Goal: Task Accomplishment & Management: Use online tool/utility

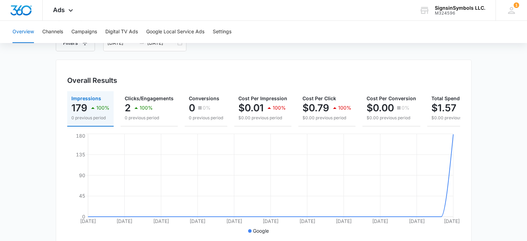
scroll to position [46, 0]
click at [51, 31] on button "Channels" at bounding box center [52, 32] width 21 height 22
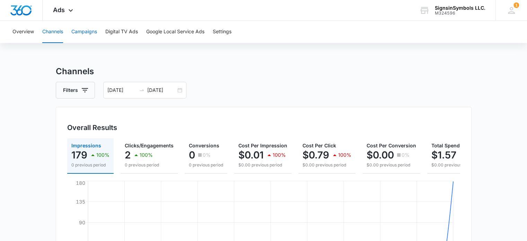
click at [90, 32] on button "Campaigns" at bounding box center [84, 32] width 26 height 22
click at [117, 33] on button "Digital TV Ads" at bounding box center [121, 32] width 33 height 22
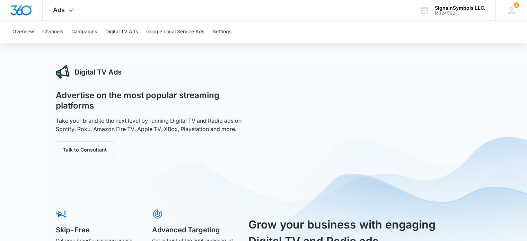
click at [65, 12] on div "Ads Apps Reputation Websites Forms CRM Email Social Shop Payments POS Content A…" at bounding box center [64, 10] width 43 height 20
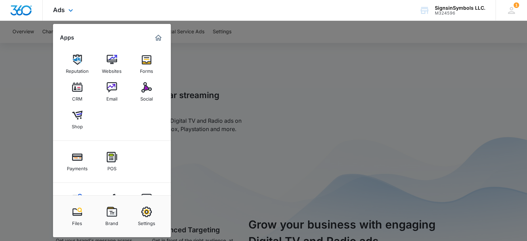
scroll to position [29, 0]
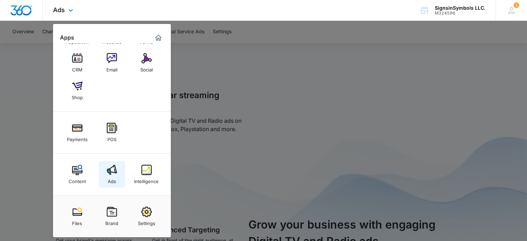
click at [112, 170] on img at bounding box center [112, 170] width 10 height 10
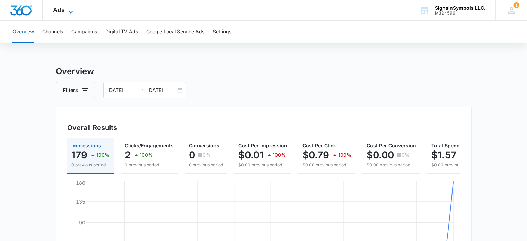
click at [67, 10] on icon at bounding box center [71, 12] width 8 height 8
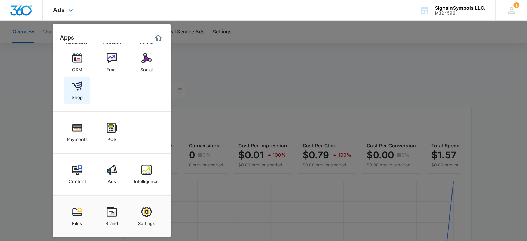
click at [80, 84] on img at bounding box center [77, 86] width 10 height 10
